Goal: Find specific page/section: Find specific page/section

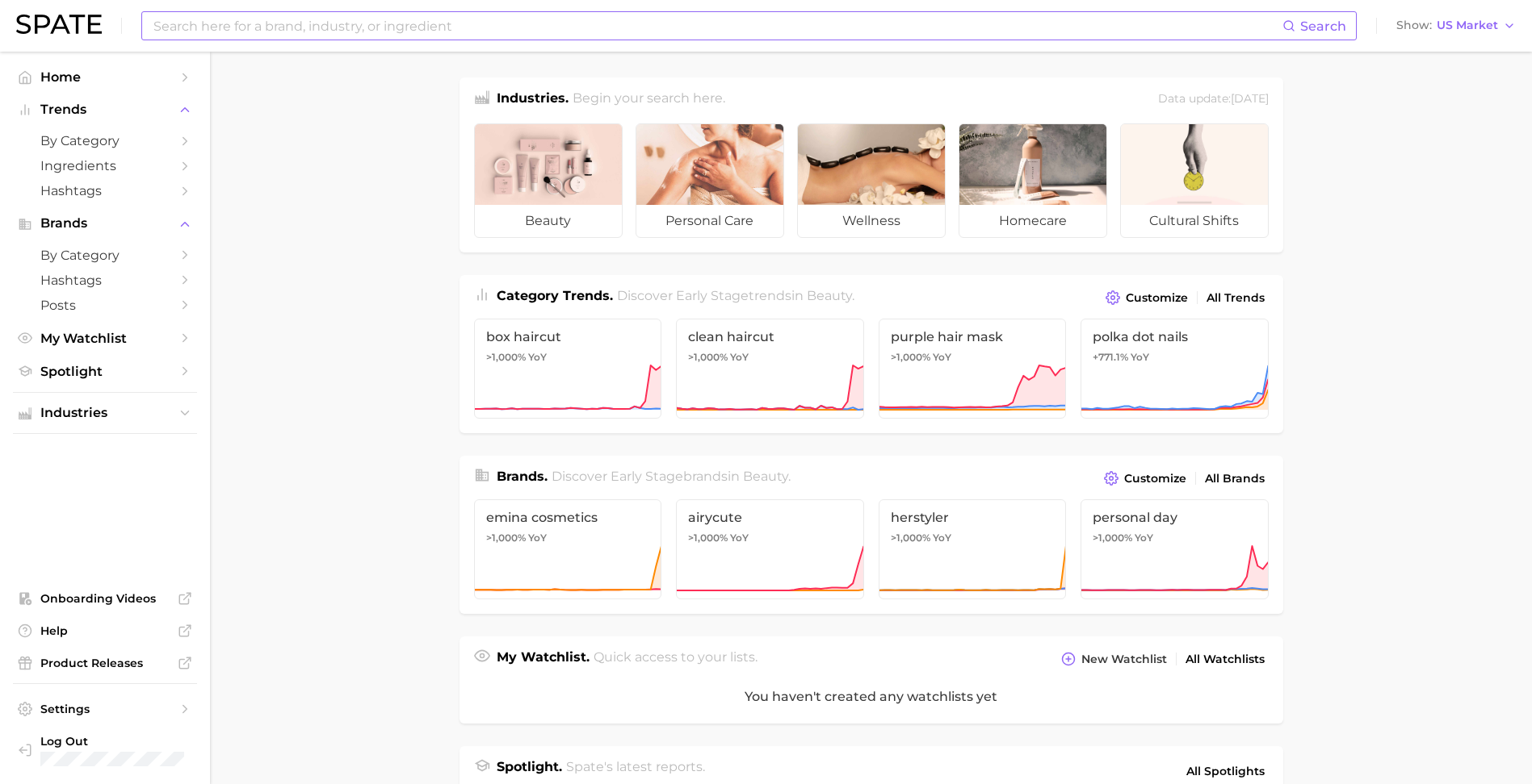
click at [181, 28] on input at bounding box center [717, 26] width 1131 height 27
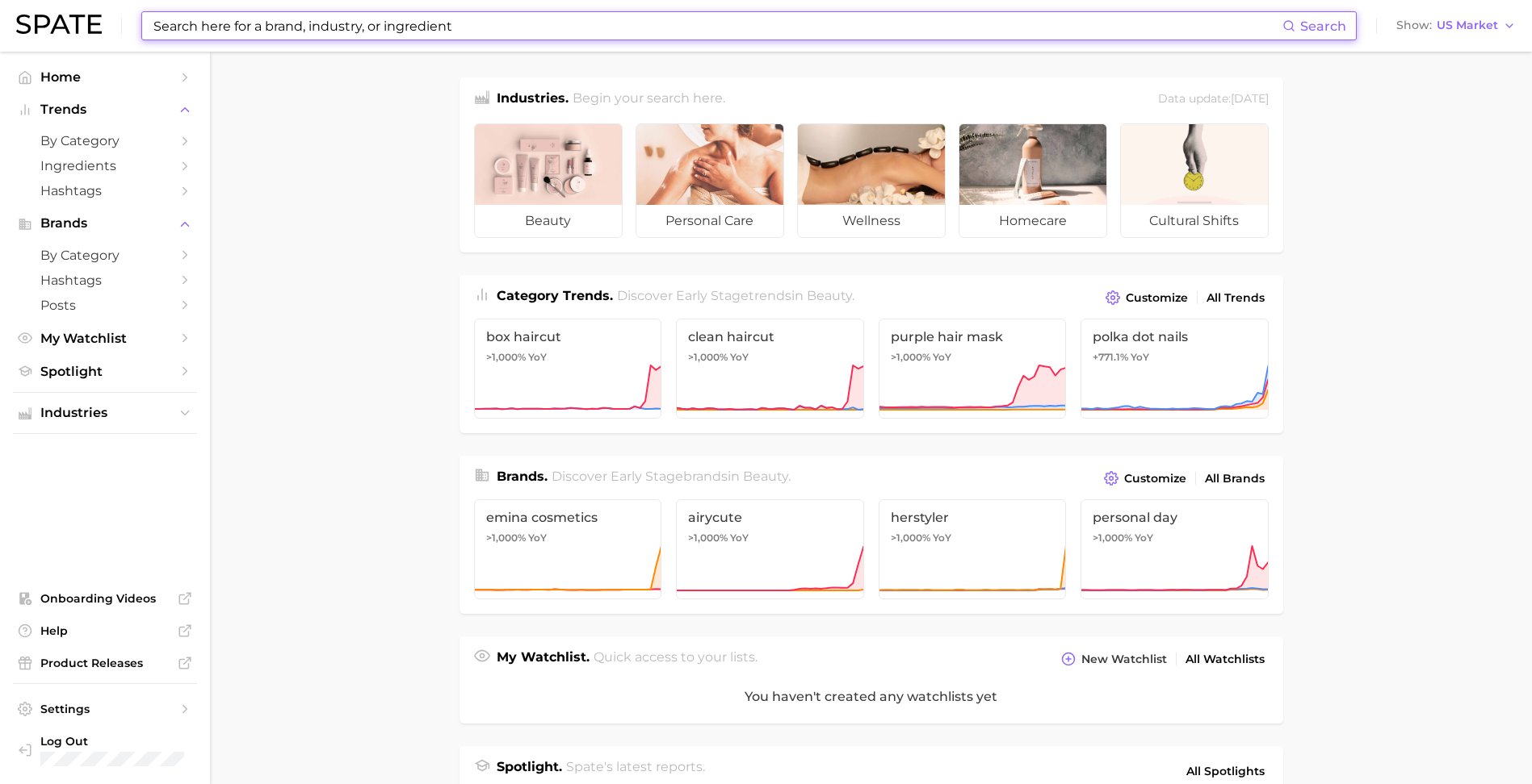
type input "e"
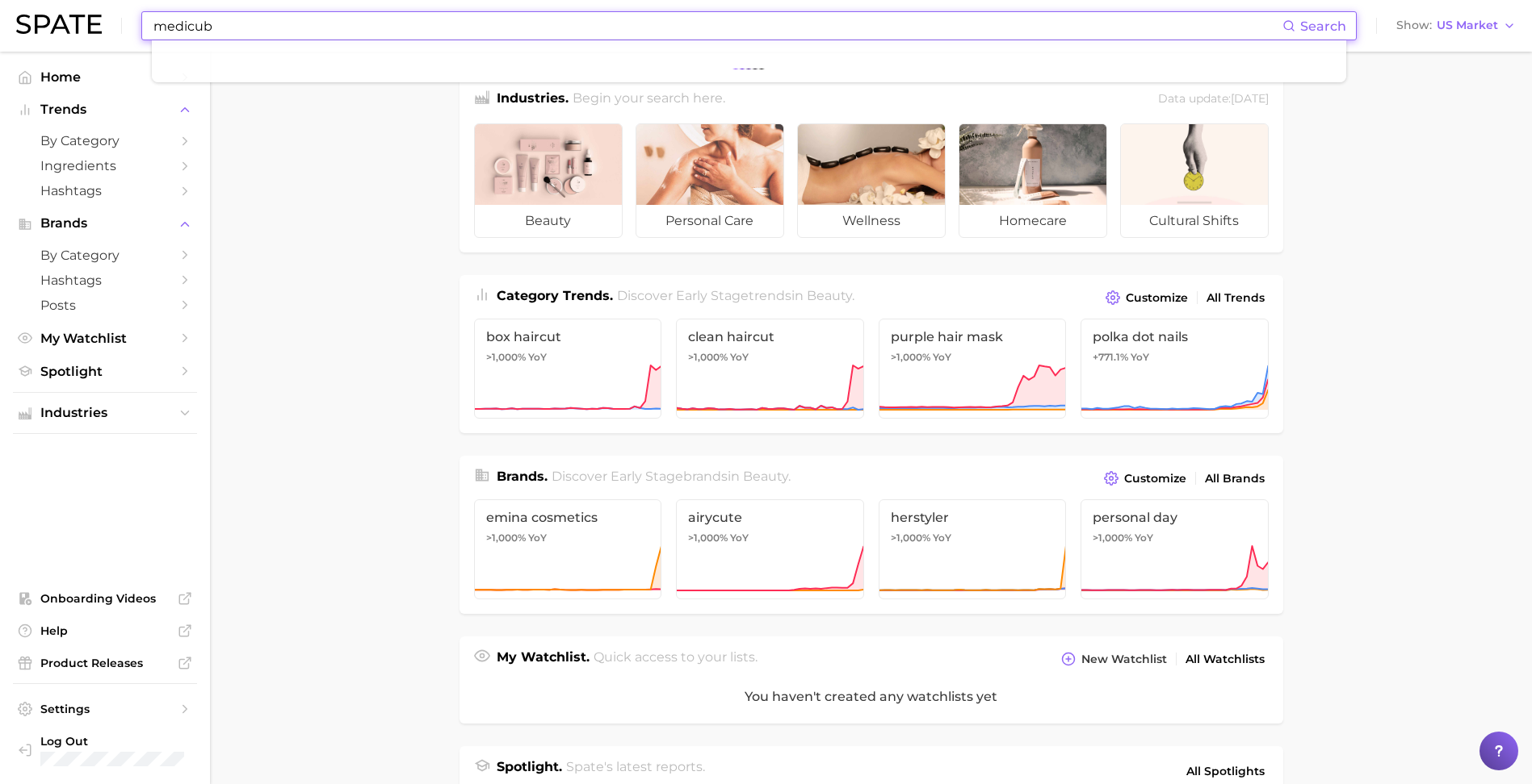
type input "medicub"
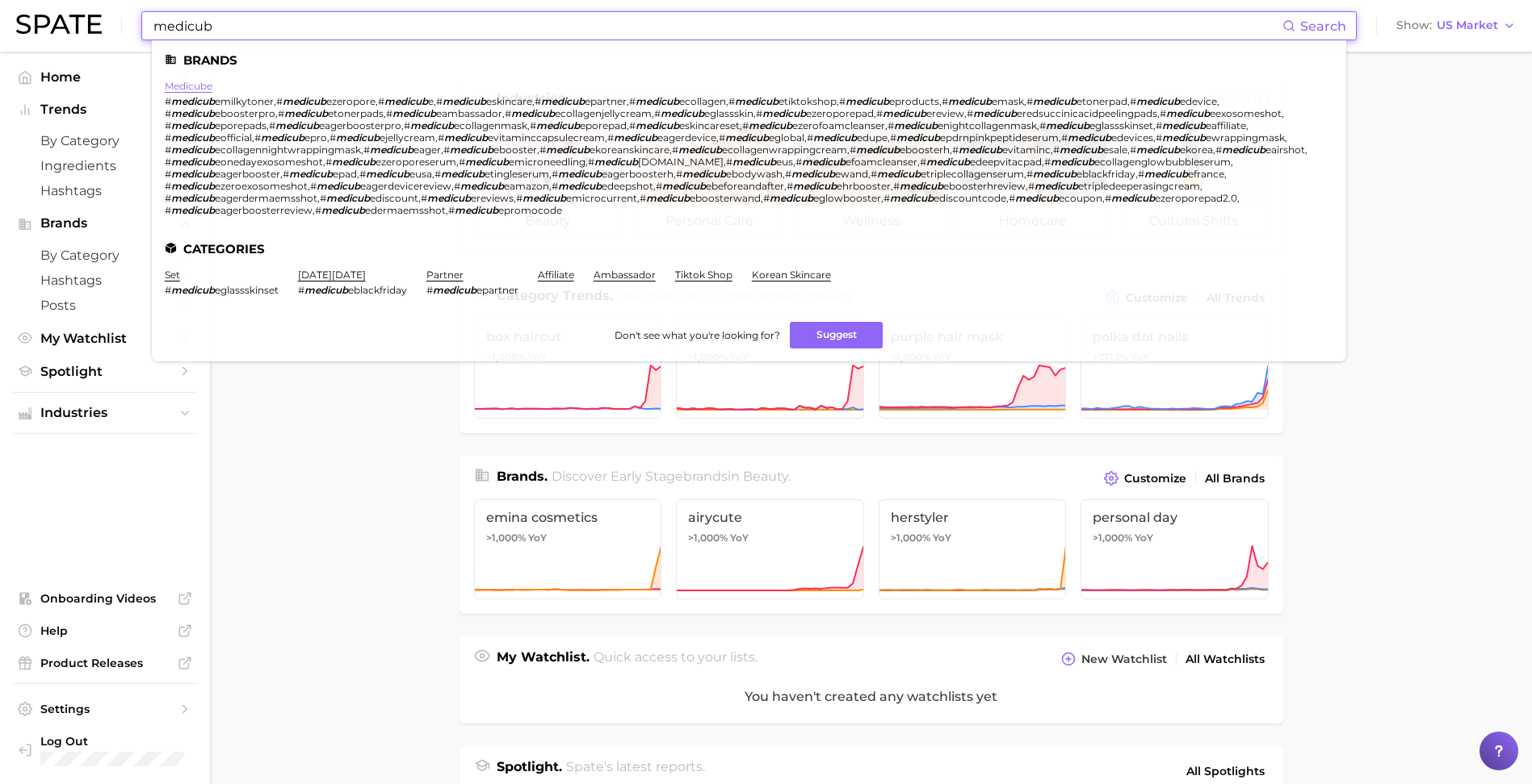
click at [208, 87] on link "medicube" at bounding box center [188, 86] width 47 height 12
